Goal: Feedback & Contribution: Submit feedback/report problem

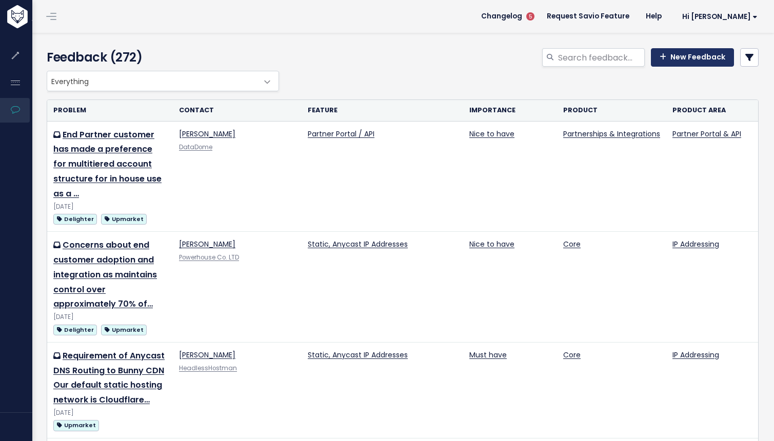
click at [710, 63] on link "New Feedback" at bounding box center [692, 57] width 83 height 18
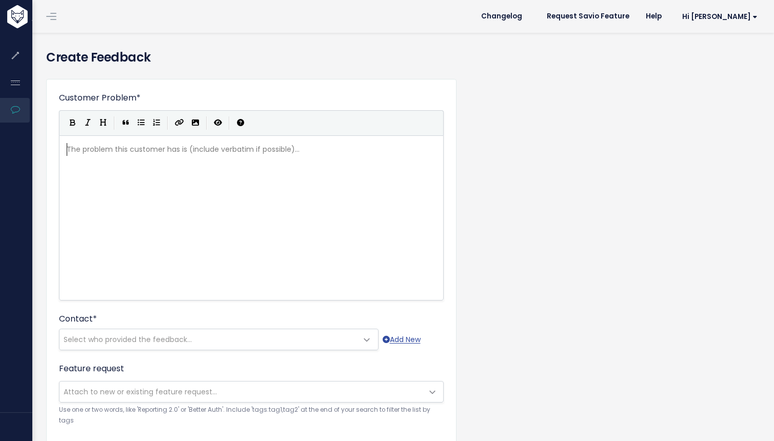
scroll to position [1, 0]
click at [141, 150] on pre "​" at bounding box center [255, 149] width 381 height 13
type textarea "S"
type textarea "V"
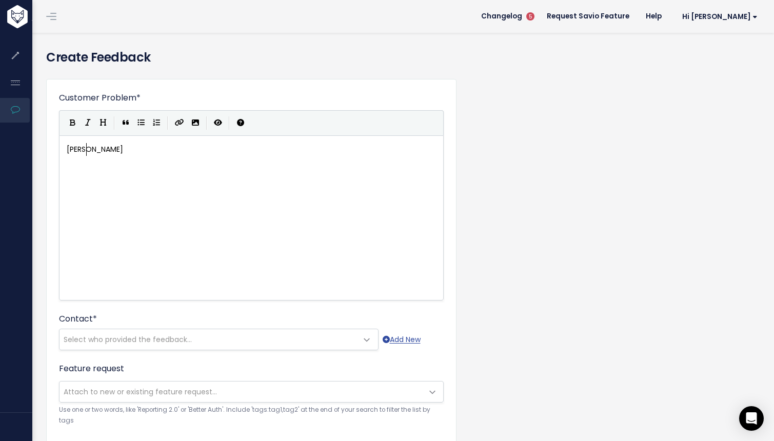
type textarea "[PERSON_NAME]"
type textarea "iop"
drag, startPoint x: 190, startPoint y: 181, endPoint x: 190, endPoint y: 175, distance: 6.2
click at [190, 181] on div "xxxxxxxxxx Saviop" at bounding box center [264, 230] width 399 height 179
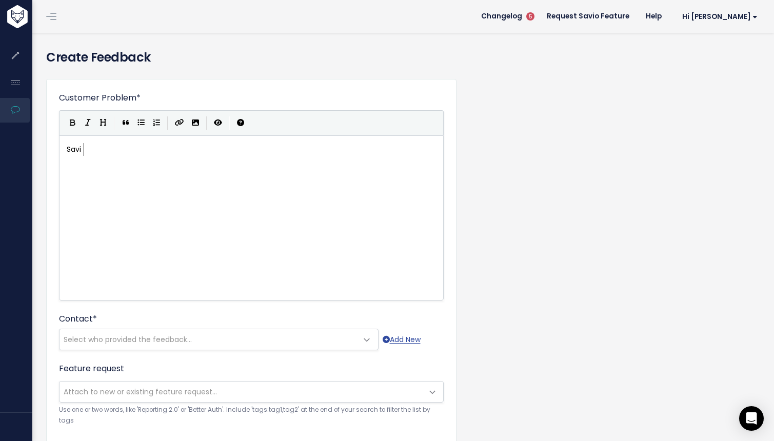
scroll to position [6, 2]
type textarea "o"
type textarea "[PERSON_NAME] does"
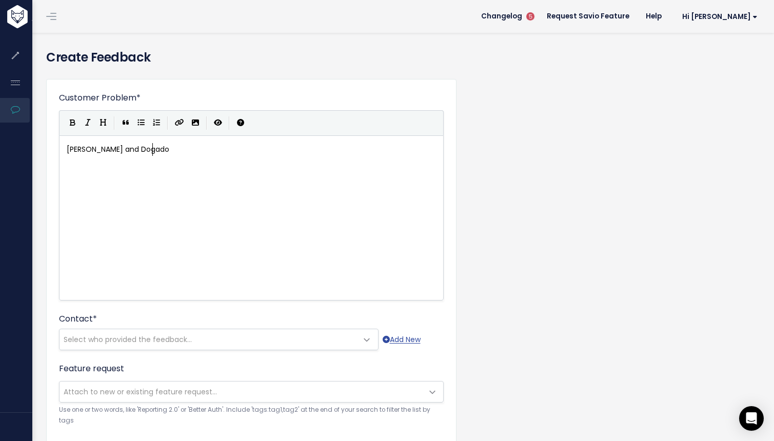
type textarea "and Dogado ()"
type textarea "[DOMAIN_NAME]) and do"
type textarea "do n"
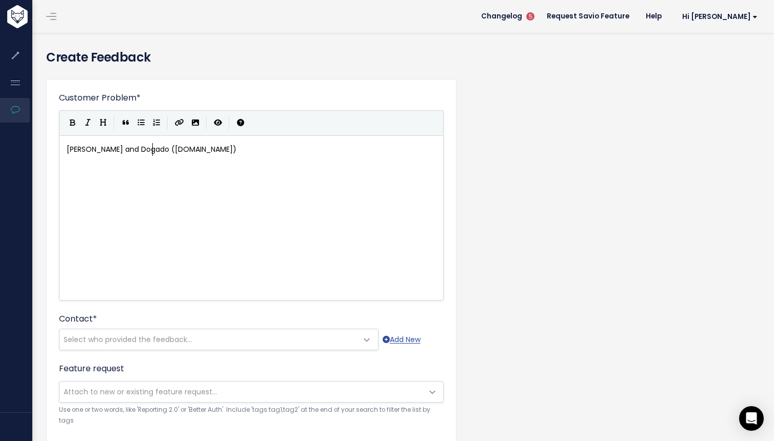
click at [152, 151] on span "[PERSON_NAME] and Dogado ([DOMAIN_NAME])" at bounding box center [152, 149] width 170 height 10
type textarea "and related hosting brands as part of"
click at [363, 147] on pre "[PERSON_NAME] and Dogado and related hosting brands as part of ([DOMAIN_NAME])" at bounding box center [255, 149] width 381 height 13
type textarea "do not use CPanel , but use plex"
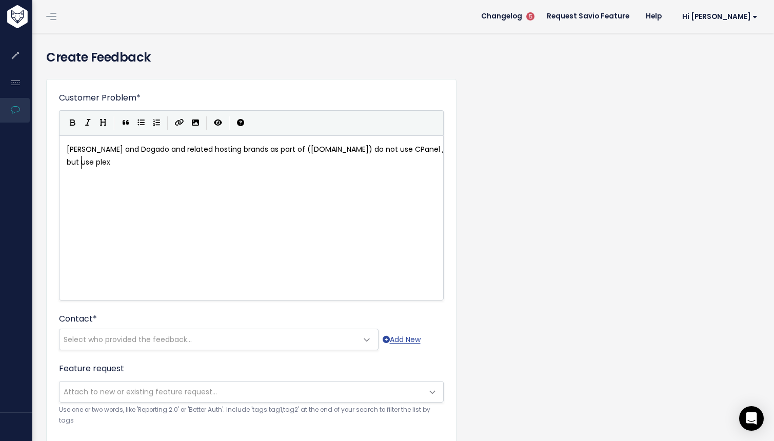
scroll to position [6, 115]
click at [402, 150] on span "[PERSON_NAME] and Dogado and related hosting brands as part of ([DOMAIN_NAME]) …" at bounding box center [256, 155] width 379 height 23
type textarea "l"
click at [404, 150] on span "[PERSON_NAME] and Dogado and related hosting brands as part of ([DOMAIN_NAME]) …" at bounding box center [255, 155] width 377 height 23
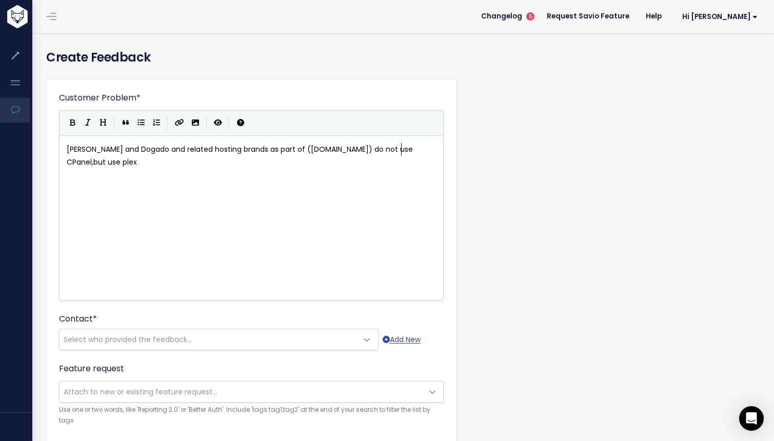
type textarea "l,"
click at [326, 159] on pre "[PERSON_NAME] and Dogado and related hosting brands as part of ([DOMAIN_NAME]) …" at bounding box center [255, 156] width 381 height 26
click at [71, 162] on span "[PERSON_NAME] and Dogado and related hosting brands as part of ([DOMAIN_NAME]) …" at bounding box center [255, 155] width 377 height 23
type textarea "P"
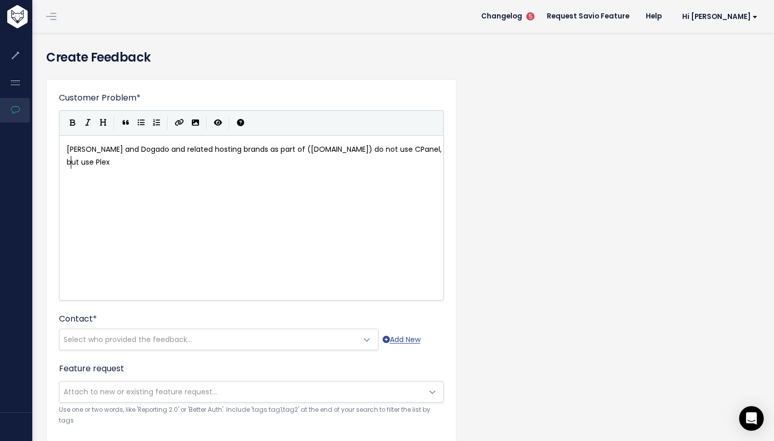
scroll to position [6, 4]
click at [105, 167] on pre "[PERSON_NAME] and Dogado and related hosting brands as part of ([DOMAIN_NAME]) …" at bounding box center [255, 156] width 381 height 26
type textarea "sk heavily across their platr"
type textarea "tfr"
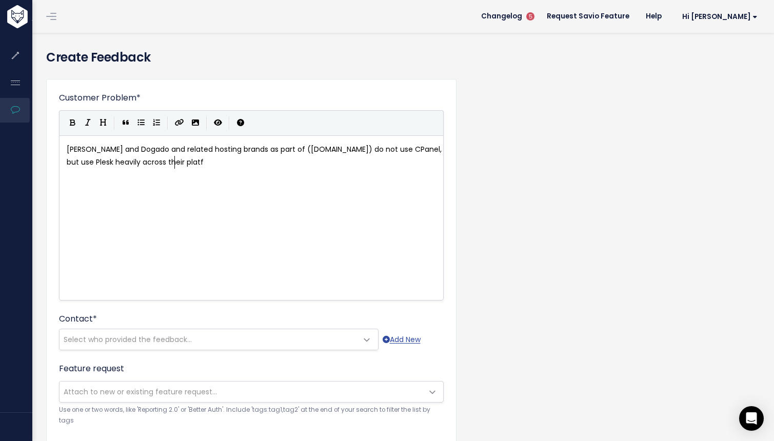
scroll to position [6, 7]
type textarea "orm!"
click at [242, 185] on div "xxxxxxxxxx [PERSON_NAME] and Dogado and related hosting brands as part of ([DOM…" at bounding box center [264, 230] width 399 height 179
click at [182, 170] on div "xxxxxxxxxx [PERSON_NAME] and Dogado and related hosting brands as part of ([DOM…" at bounding box center [255, 156] width 381 height 30
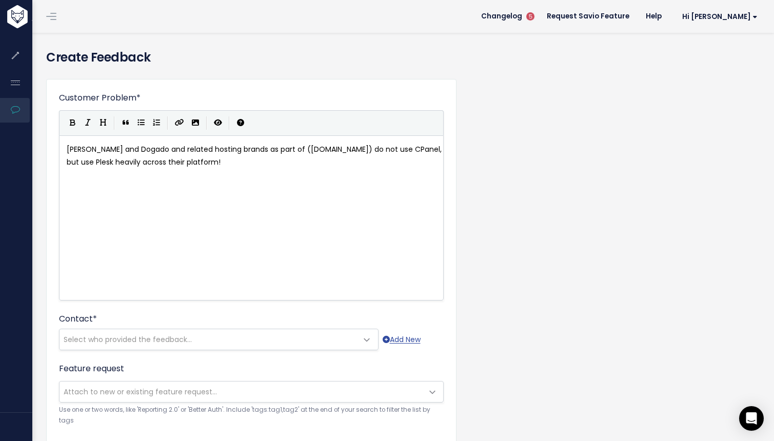
click at [201, 166] on pre "[PERSON_NAME] and Dogado and related hosting brands as part of ([DOMAIN_NAME]) …" at bounding box center [255, 156] width 381 height 26
click at [199, 166] on pre "[PERSON_NAME] and Dogado and related hosting brands as part of ([DOMAIN_NAME]) …" at bounding box center [255, 156] width 381 height 26
type textarea "."
type textarea "An"
type textarea "plesk integration"
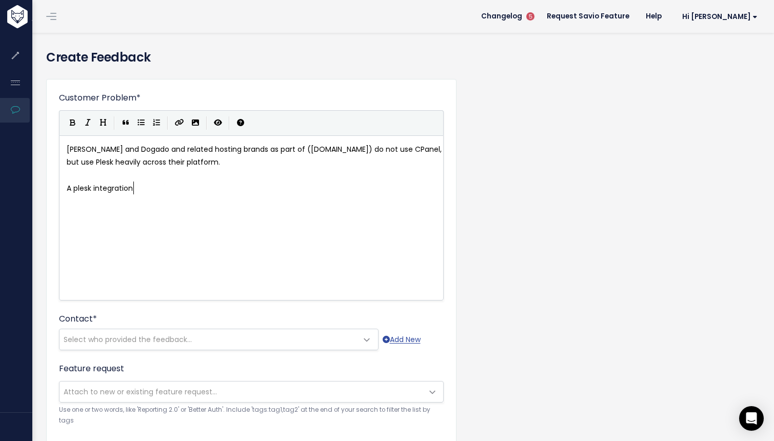
scroll to position [6, 61]
type textarea "n"
click at [224, 185] on pre "A plesk integration" at bounding box center [255, 188] width 381 height 13
type textarea "-"
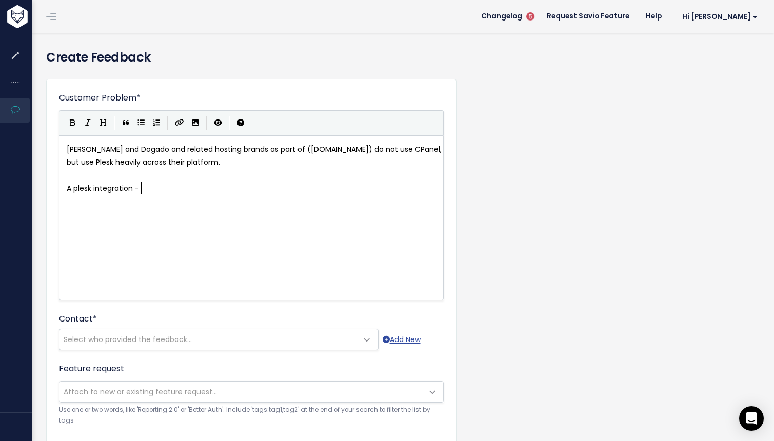
scroll to position [6, 5]
type textarea "would enable them per domain."
type textarea "to rpadi"
type textarea "apidly scale u"
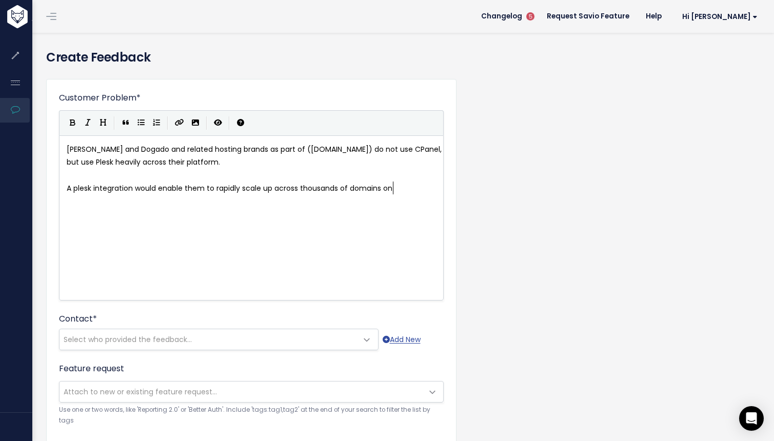
scroll to position [6, 126]
type textarea "p across thousands of domains on multiple Dom"
type textarea "domains instant"
type textarea "brands of dogardo"
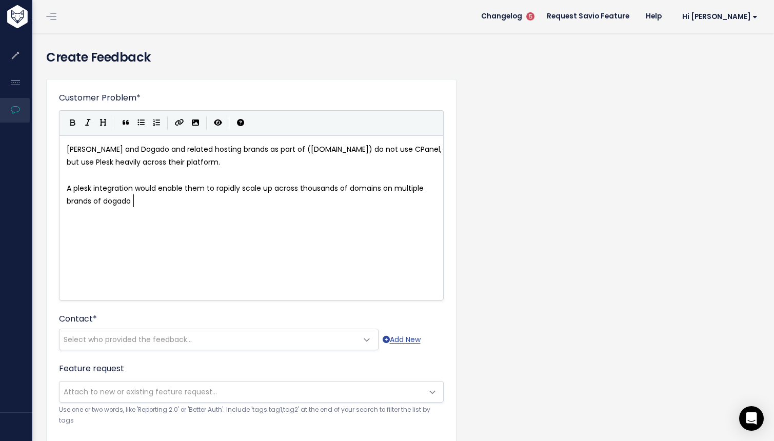
scroll to position [6, 11]
type textarea "do easil"
type textarea "very easio"
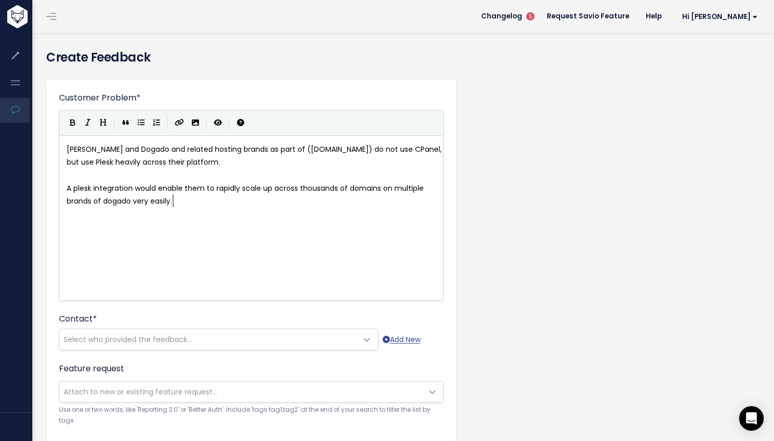
type textarea "ly."
type textarea "Thanks"
click at [206, 338] on span "Select who provided the feedback..." at bounding box center [208, 339] width 298 height 21
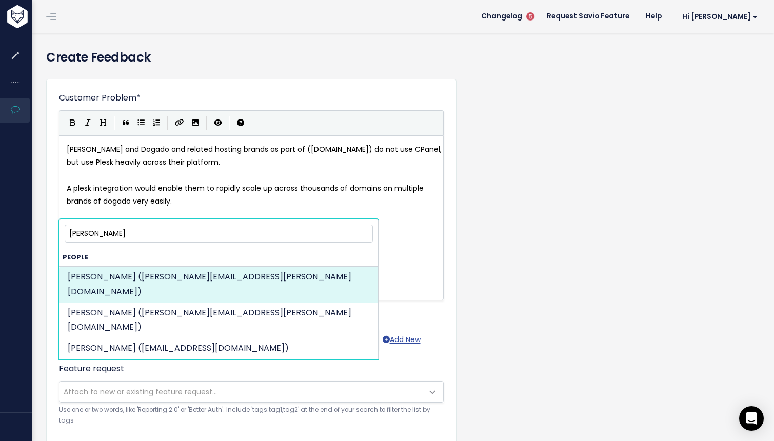
type input "[PERSON_NAME]"
select select "74408987"
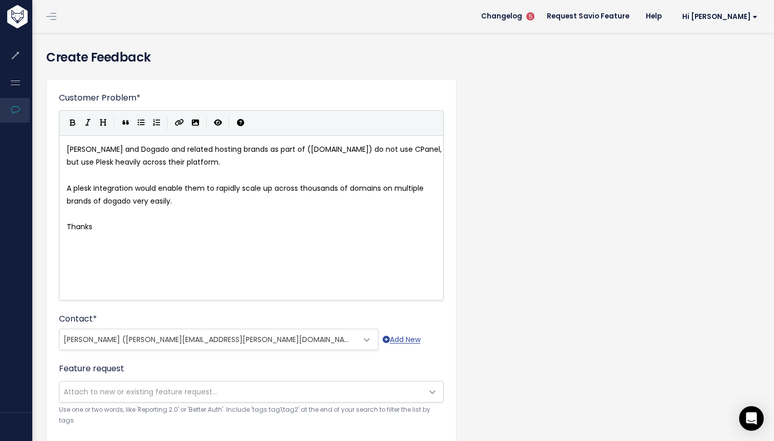
click at [151, 221] on pre "Thanks" at bounding box center [255, 227] width 381 height 13
type textarea "Thanks"
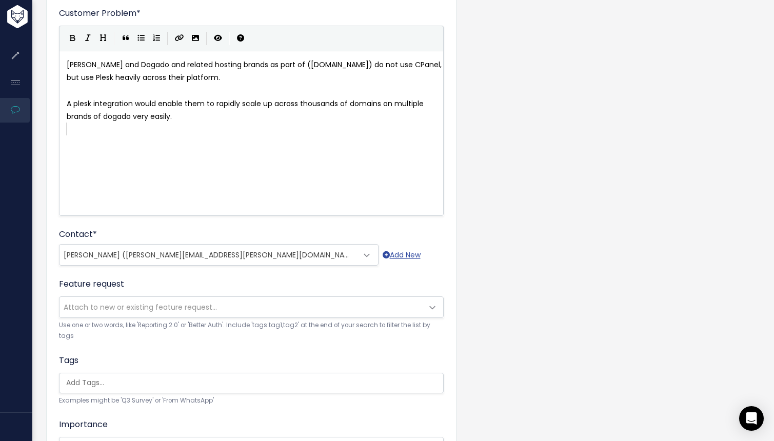
scroll to position [114, 0]
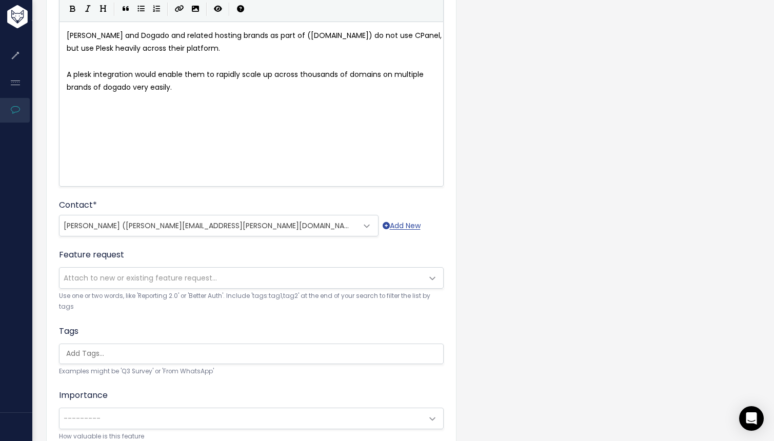
click at [284, 276] on span "Attach to new or existing feature request..." at bounding box center [240, 278] width 363 height 21
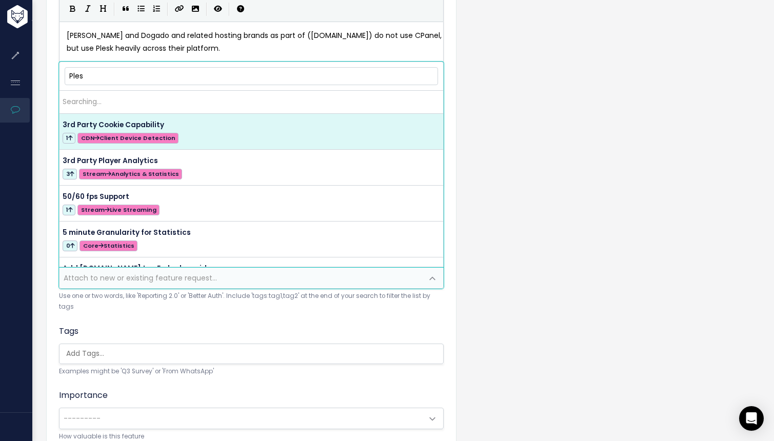
type input "Plesk"
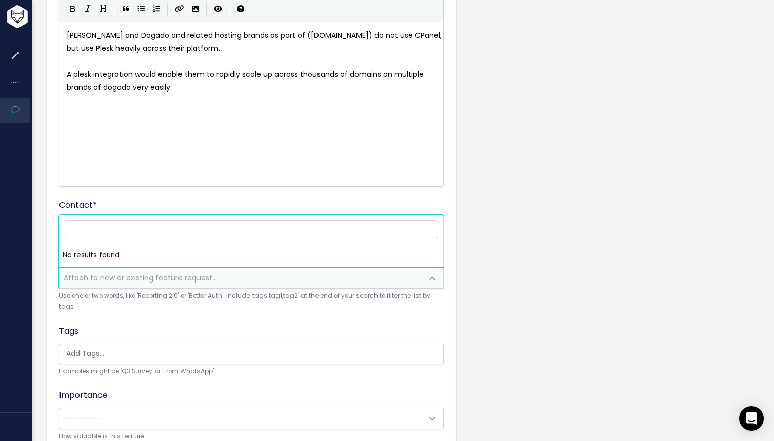
click at [306, 329] on div "Tags Examples might be 'Q3 Survey' or 'From WhatsApp'" at bounding box center [251, 351] width 385 height 52
click at [305, 279] on span "Attach to new or existing feature request..." at bounding box center [240, 278] width 363 height 21
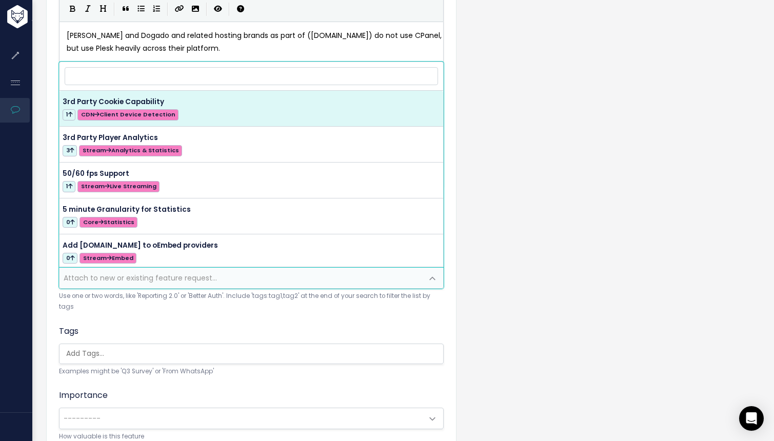
click at [274, 347] on ul at bounding box center [251, 353] width 384 height 19
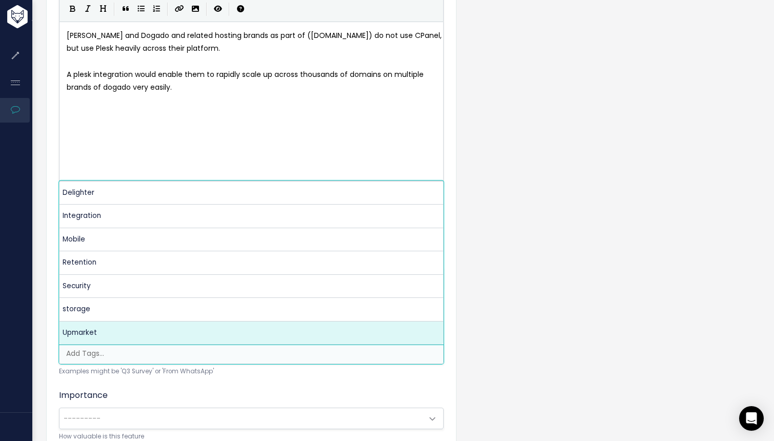
drag, startPoint x: 446, startPoint y: 276, endPoint x: 446, endPoint y: 282, distance: 5.6
click at [446, 276] on div "Customer Problem * [PERSON_NAME] and Dogado and related hosting brands as part …" at bounding box center [251, 258] width 410 height 586
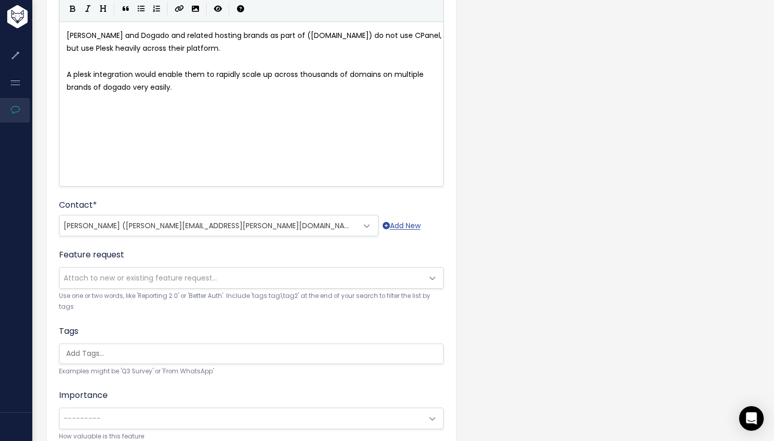
click at [382, 418] on span "---------" at bounding box center [240, 418] width 363 height 21
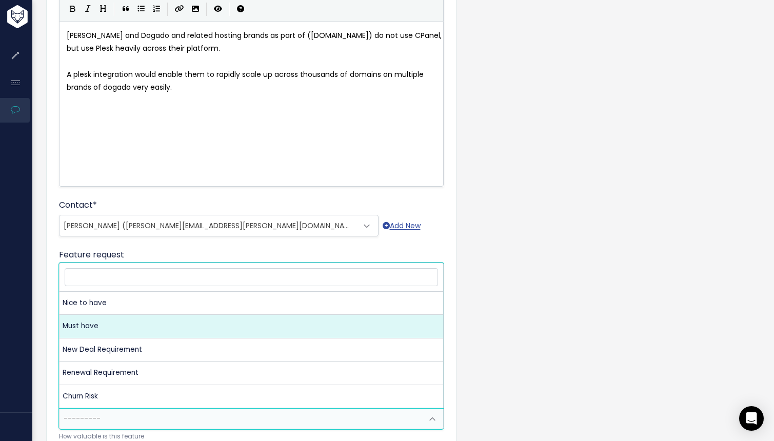
select select "MUST_HAVE"
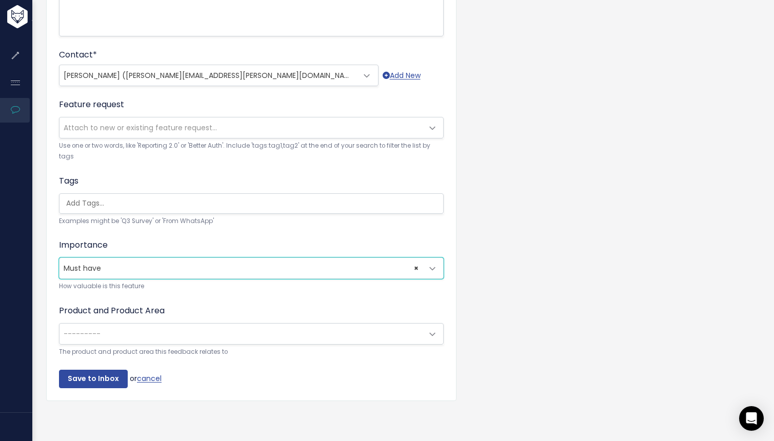
scroll to position [271, 0]
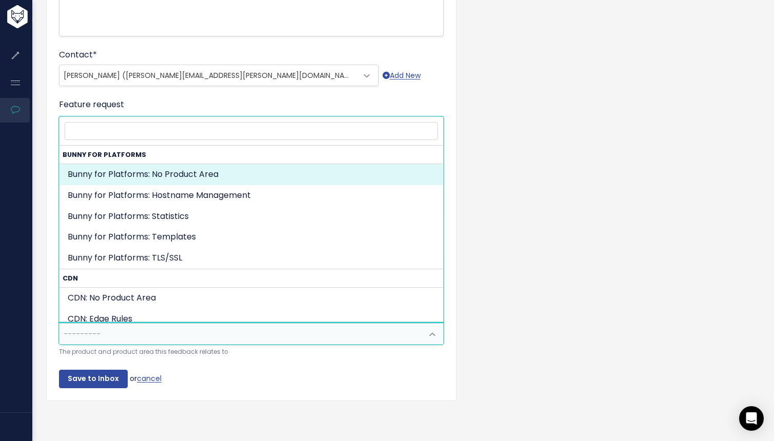
click at [364, 326] on span "---------" at bounding box center [240, 334] width 363 height 21
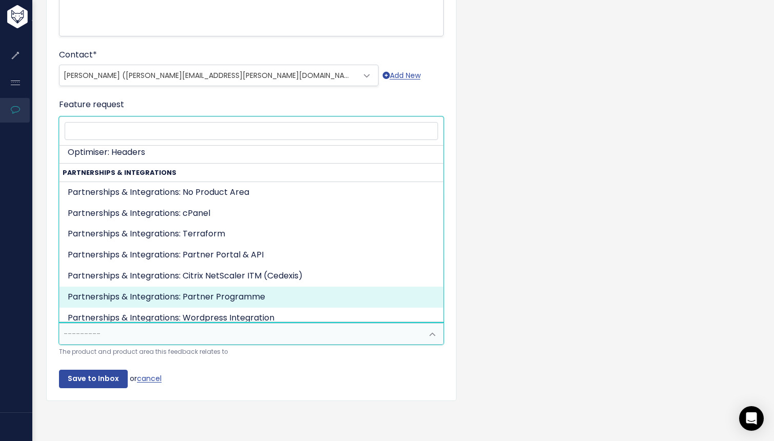
scroll to position [1138, 0]
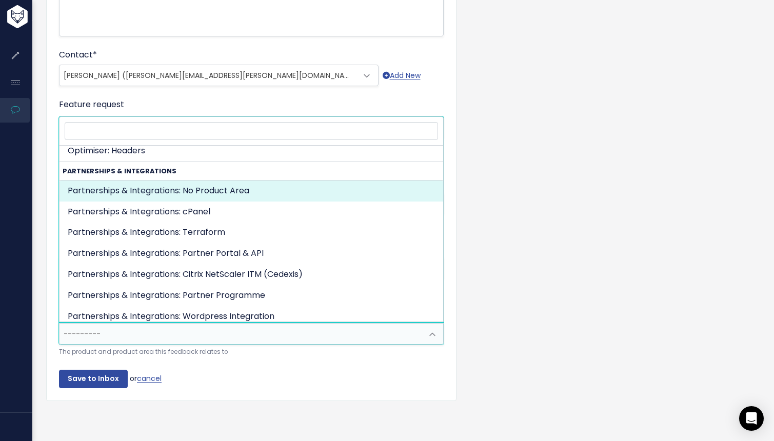
select select "PARTNERSHIPS:"
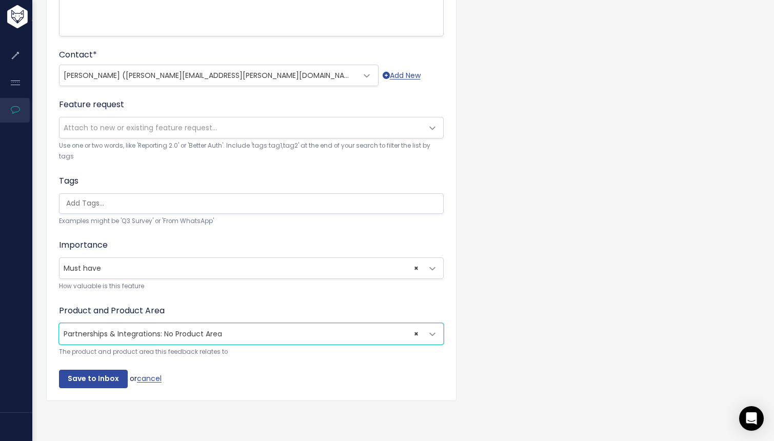
scroll to position [271, 0]
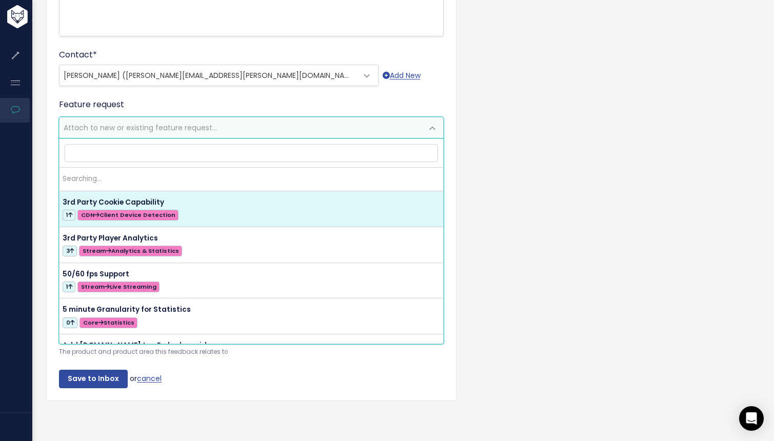
click at [270, 125] on span "Attach to new or existing feature request..." at bounding box center [240, 127] width 363 height 21
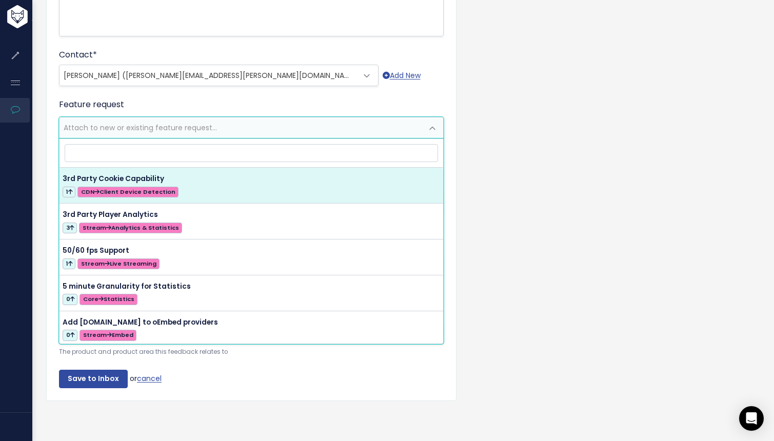
select select "44518"
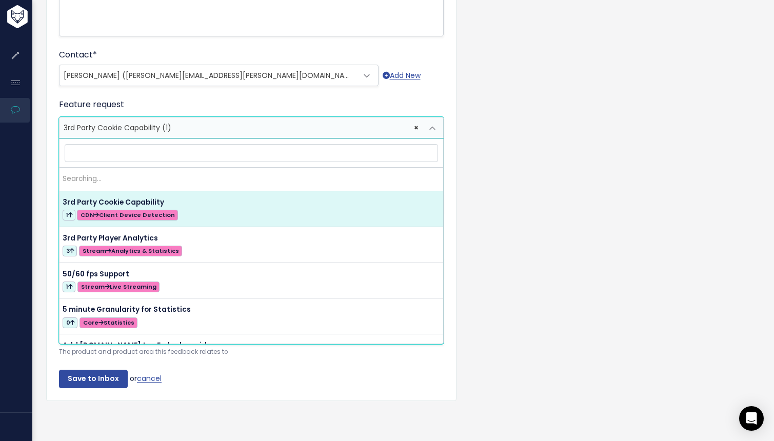
click at [276, 126] on span "× 3rd Party Cookie Capability (1)" at bounding box center [240, 127] width 363 height 21
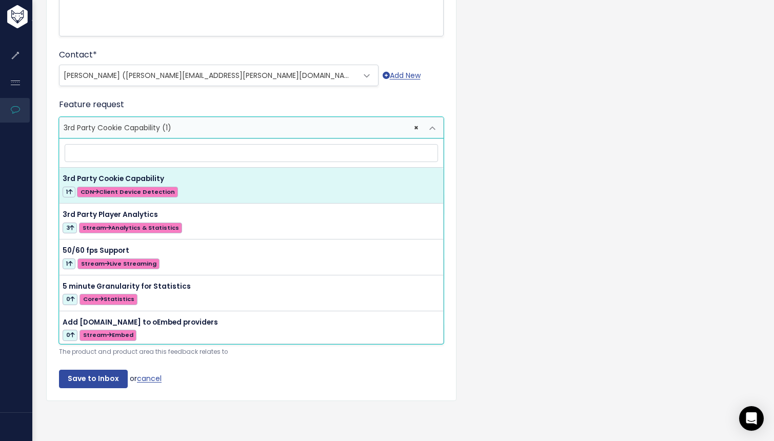
select select
click at [506, 140] on div "Customer Problem * [PERSON_NAME] and Dogado and related hosting brands as part …" at bounding box center [402, 116] width 728 height 618
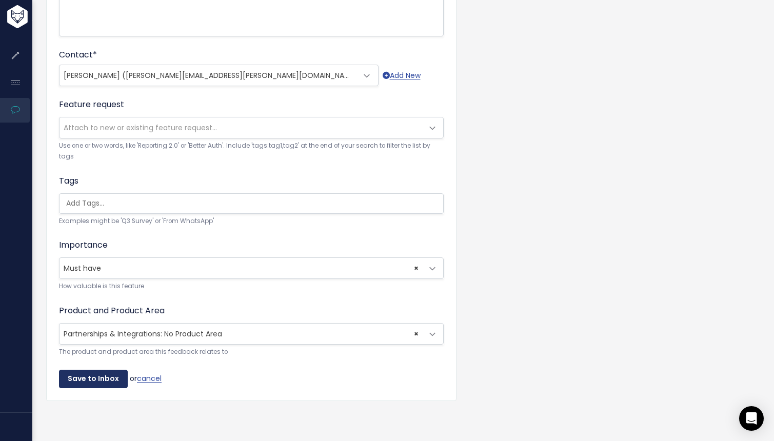
click at [112, 374] on input "Save to Inbox" at bounding box center [93, 379] width 69 height 18
